Goal: Task Accomplishment & Management: Use online tool/utility

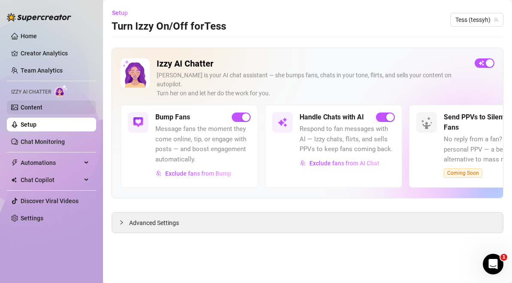
click at [42, 105] on link "Content" at bounding box center [32, 107] width 22 height 7
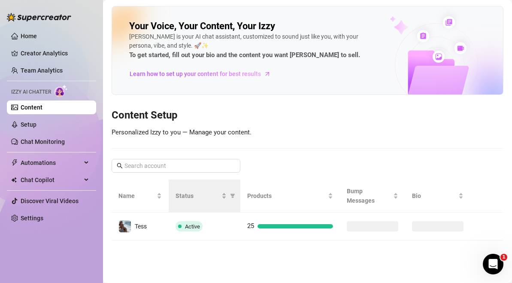
click at [201, 205] on th "Status" at bounding box center [204, 195] width 71 height 33
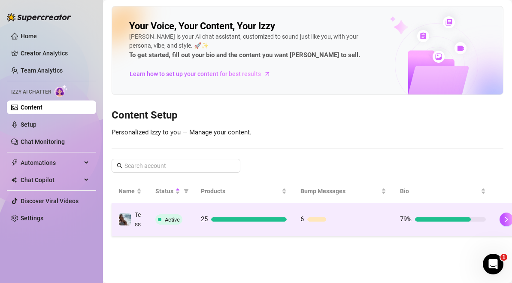
click at [232, 221] on div "25" at bounding box center [244, 219] width 86 height 10
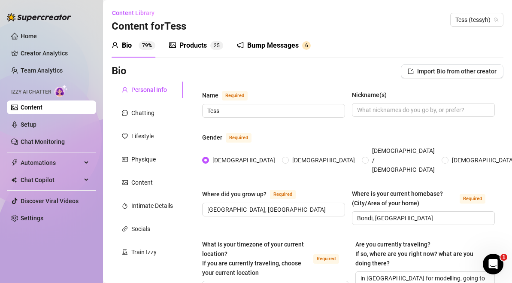
click at [195, 49] on div "Products" at bounding box center [192, 45] width 27 height 10
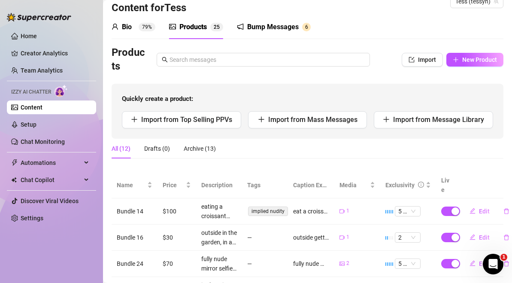
scroll to position [12, 0]
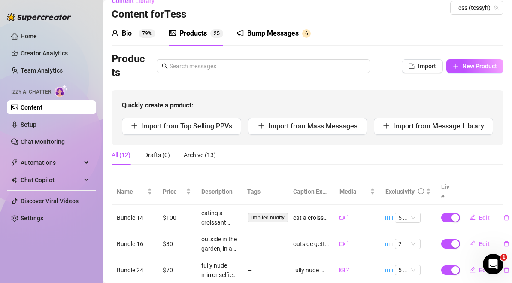
click at [497, 266] on icon "Open Intercom Messenger" at bounding box center [493, 264] width 14 height 14
